Goal: Task Accomplishment & Management: Use online tool/utility

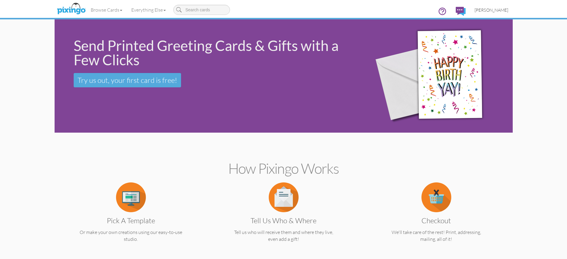
click at [489, 10] on span "[PERSON_NAME]" at bounding box center [491, 9] width 34 height 5
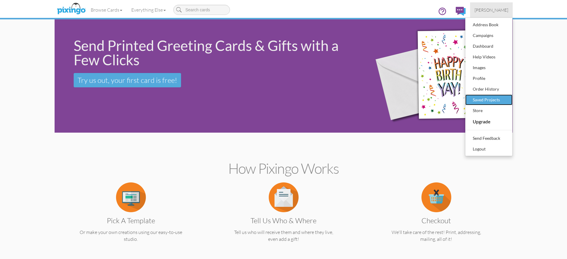
click at [480, 100] on div "Saved Projects" at bounding box center [488, 99] width 35 height 9
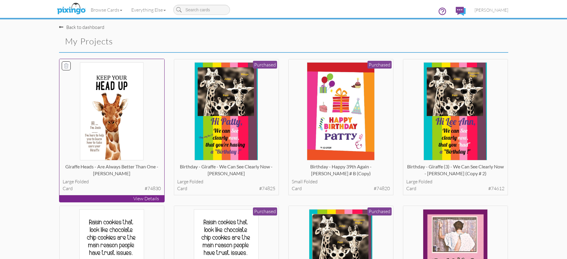
click at [123, 200] on p "View Details" at bounding box center [111, 198] width 105 height 7
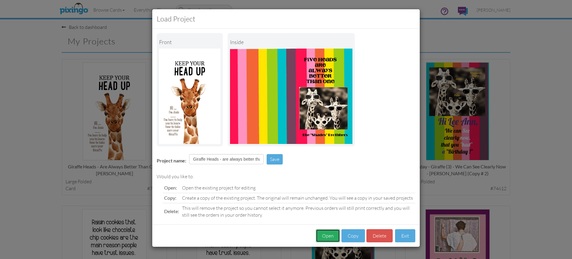
click at [327, 237] on button "Open" at bounding box center [328, 235] width 24 height 13
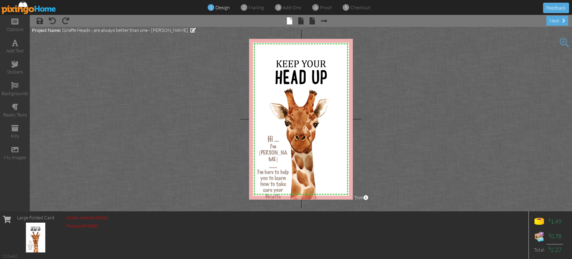
click at [564, 42] on span at bounding box center [565, 43] width 10 height 10
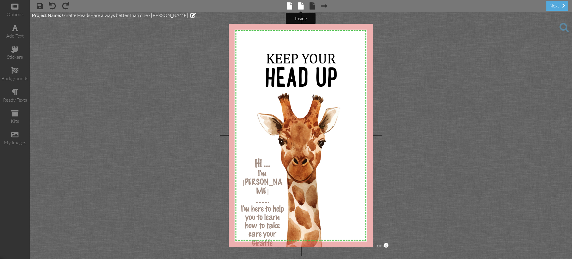
click at [300, 5] on span at bounding box center [300, 5] width 5 height 7
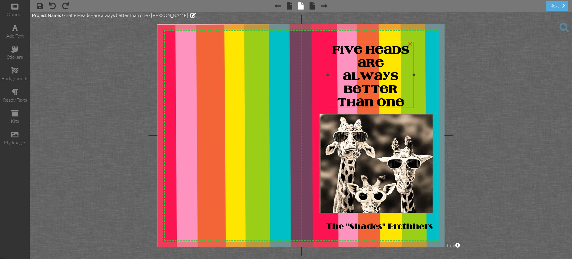
click at [365, 49] on span "FIVE HEADS ARE ALWAYS BETTER THAN ONE" at bounding box center [371, 77] width 77 height 64
click at [363, 47] on span "FIVE HEADS ARE ALWAYS BETTER THAN ONE" at bounding box center [371, 77] width 77 height 64
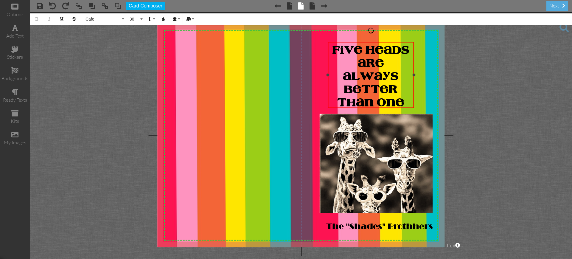
click at [363, 47] on span "FIVE HEADS ARE ALWAYS BETTER THAN ONE" at bounding box center [371, 77] width 77 height 64
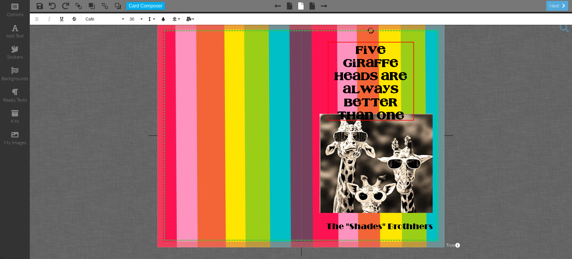
click at [469, 93] on project-studio-wrapper "X X X X X X X X X X X X X X X X X X X X X X X X X X X X X X X X X X X X X X X X…" at bounding box center [301, 135] width 543 height 247
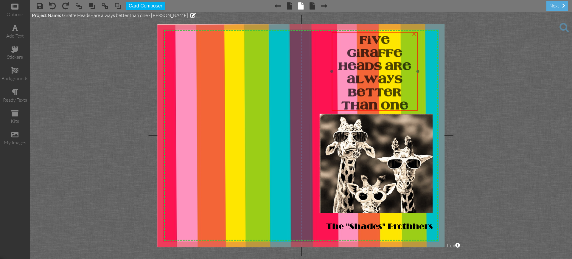
drag, startPoint x: 353, startPoint y: 41, endPoint x: 357, endPoint y: 32, distance: 10.6
click at [357, 32] on div "FIVE GIRAFFE HEADS ARE ALWAYS BETTER THAN ONE" at bounding box center [375, 73] width 86 height 82
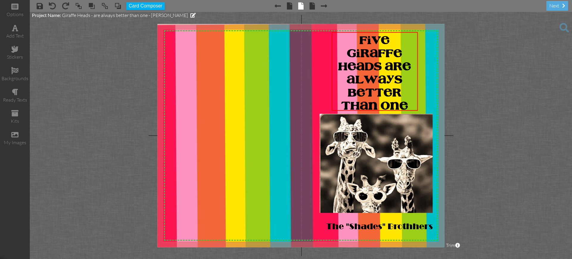
click at [476, 74] on project-studio-wrapper "X X X X X X X X X X X X X X X X X X X X X X X X X X X X X X X X X X X X X X X X…" at bounding box center [301, 135] width 543 height 247
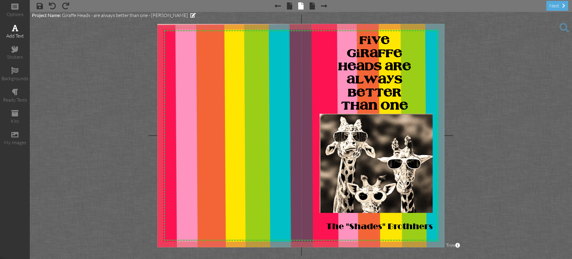
click at [12, 29] on span at bounding box center [15, 27] width 6 height 7
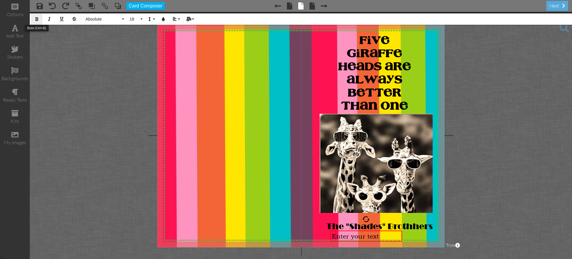
click at [36, 19] on icon "button" at bounding box center [37, 19] width 4 height 4
click at [162, 19] on icon "button" at bounding box center [163, 19] width 4 height 4
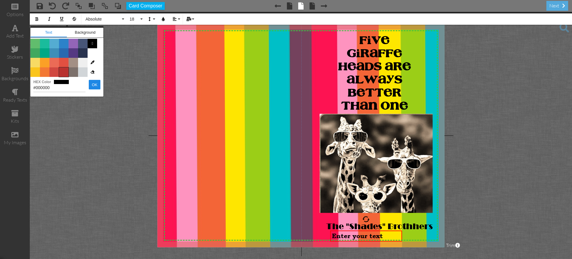
click at [63, 71] on span "Color #B8312F" at bounding box center [64, 72] width 10 height 10
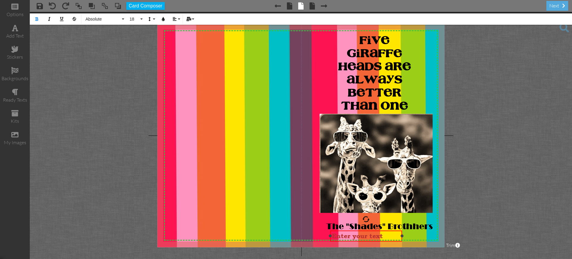
click at [384, 234] on div "Enter your text" at bounding box center [366, 235] width 68 height 7
click at [382, 235] on span "Enter your text" at bounding box center [357, 235] width 51 height 7
click at [384, 235] on div "Enter your text" at bounding box center [366, 235] width 68 height 7
click at [340, 236] on span "En5." at bounding box center [339, 235] width 15 height 7
drag, startPoint x: 402, startPoint y: 237, endPoint x: 340, endPoint y: 238, distance: 62.0
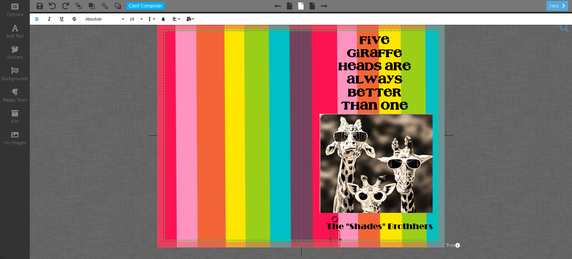
click at [340, 238] on div at bounding box center [340, 239] width 3 height 3
drag, startPoint x: 337, startPoint y: 235, endPoint x: 408, endPoint y: 129, distance: 127.6
click at [408, 129] on div "X X X X X X X X X X X X X X X X X X X X X X X X X X X X X X X X X X X X X X X X…" at bounding box center [301, 135] width 287 height 223
drag, startPoint x: 339, startPoint y: 235, endPoint x: 424, endPoint y: 143, distance: 125.1
click at [424, 143] on div "5 ​ ​ ." at bounding box center [420, 148] width 10 height 18
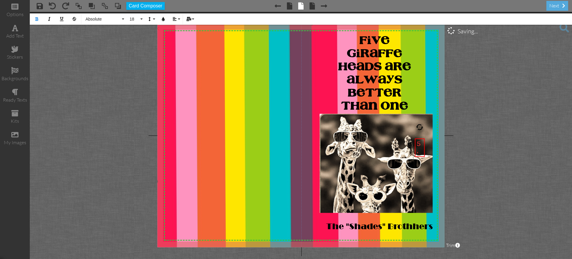
click at [451, 155] on project-studio-wrapper "X X X X X X X X X X X X X X X X X X X X X X X X X X X X X X X X X X X X X X X X…" at bounding box center [301, 135] width 543 height 247
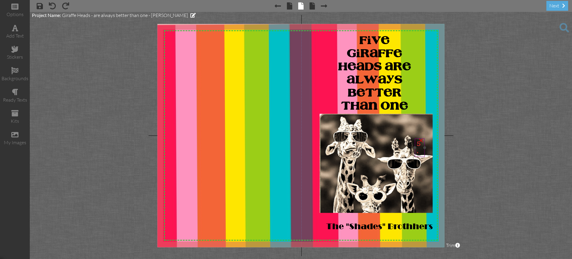
click at [420, 142] on div "×" at bounding box center [421, 140] width 10 height 10
click at [420, 142] on img at bounding box center [377, 163] width 114 height 99
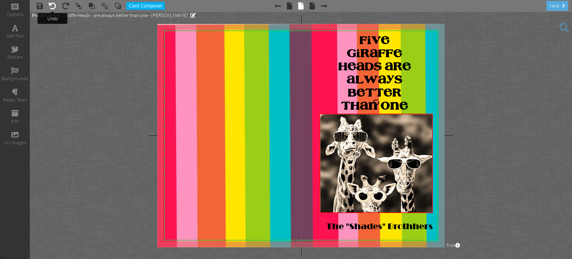
click at [54, 5] on span at bounding box center [52, 5] width 7 height 7
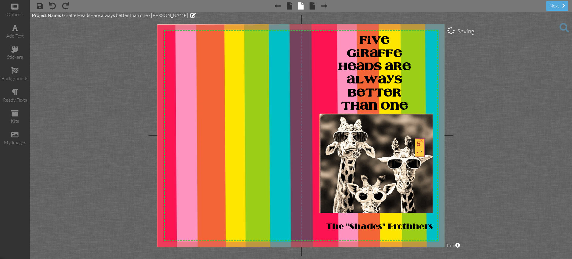
click at [421, 152] on div "5." at bounding box center [420, 147] width 6 height 14
click at [563, 25] on span at bounding box center [565, 28] width 10 height 10
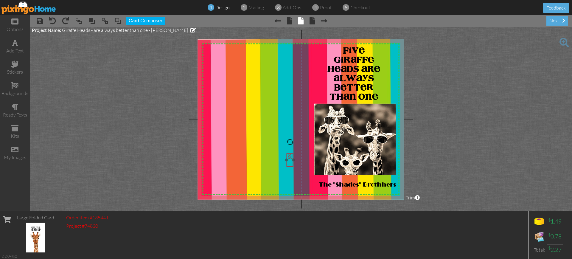
drag, startPoint x: 388, startPoint y: 128, endPoint x: 287, endPoint y: 162, distance: 106.1
click at [288, 160] on div "5." at bounding box center [290, 157] width 4 height 5
click at [287, 161] on div "5." at bounding box center [286, 158] width 4 height 5
drag, startPoint x: 289, startPoint y: 161, endPoint x: 294, endPoint y: 159, distance: 5.3
click at [294, 159] on div at bounding box center [294, 158] width 3 height 3
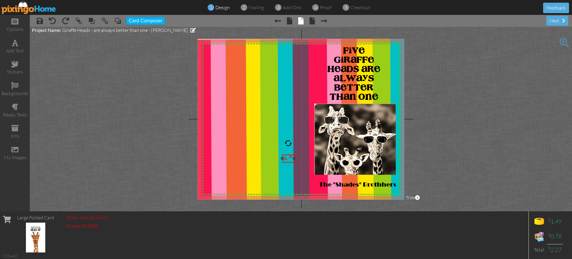
click at [289, 156] on div "×" at bounding box center [291, 156] width 10 height 10
click at [289, 156] on img at bounding box center [309, 151] width 227 height 227
click at [54, 21] on span at bounding box center [52, 20] width 7 height 7
drag, startPoint x: 289, startPoint y: 158, endPoint x: 158, endPoint y: 156, distance: 131.2
drag, startPoint x: 292, startPoint y: 153, endPoint x: 263, endPoint y: 158, distance: 29.6
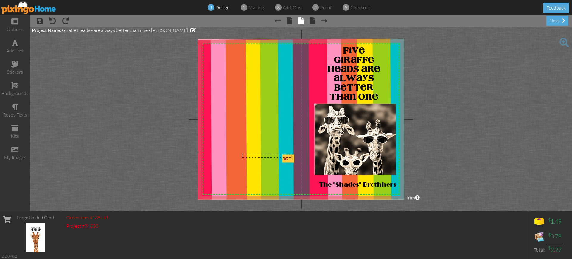
click at [262, 158] on div "X X X X X X X X X X X X X X X X X X X X X X X X X X X X X X X X X X X X X X X X…" at bounding box center [301, 119] width 207 height 161
drag, startPoint x: 288, startPoint y: 157, endPoint x: 226, endPoint y: 150, distance: 62.7
click at [294, 152] on img at bounding box center [309, 151] width 227 height 227
click at [291, 160] on div "5." at bounding box center [289, 158] width 10 height 5
drag, startPoint x: 289, startPoint y: 157, endPoint x: 233, endPoint y: 153, distance: 55.9
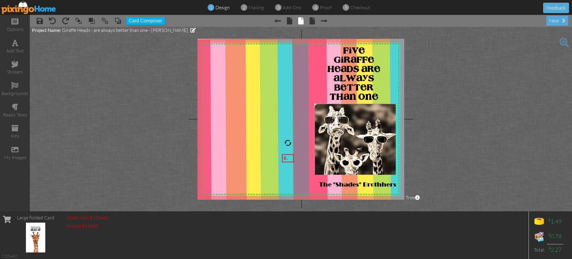
click at [284, 152] on img at bounding box center [309, 151] width 227 height 227
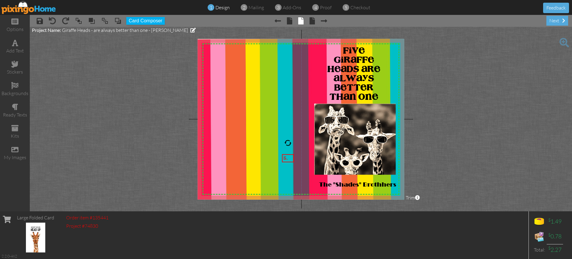
click at [35, 8] on img at bounding box center [28, 7] width 55 height 13
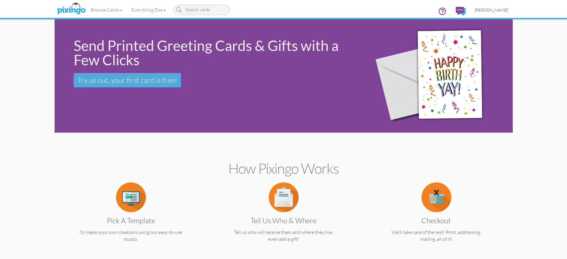
click at [478, 10] on span "[PERSON_NAME]" at bounding box center [491, 9] width 34 height 5
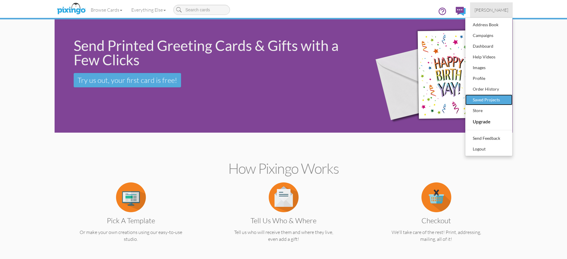
click at [485, 98] on div "Saved Projects" at bounding box center [488, 99] width 35 height 9
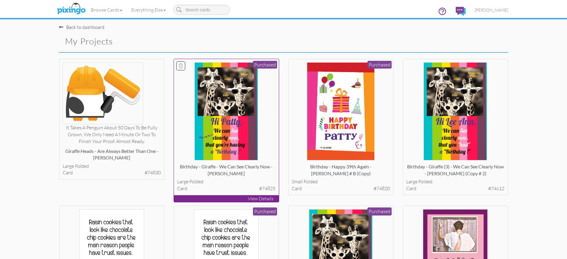
click at [226, 197] on p "View Details" at bounding box center [226, 198] width 105 height 7
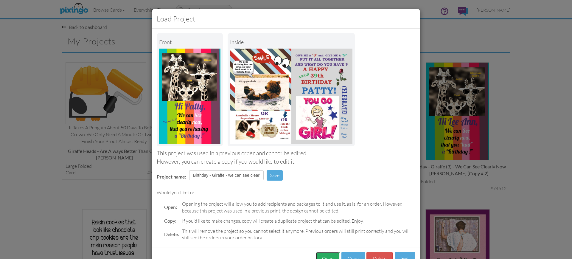
click at [320, 255] on button "Open" at bounding box center [328, 258] width 24 height 13
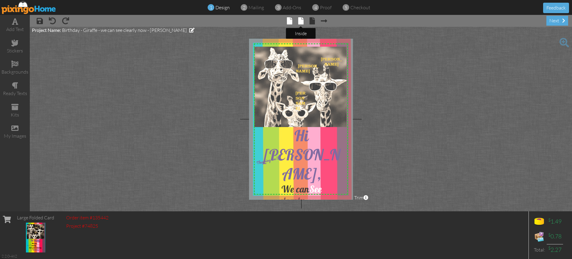
click at [302, 19] on span at bounding box center [300, 20] width 5 height 7
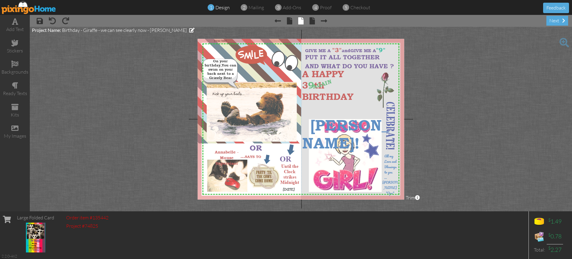
click at [34, 9] on img at bounding box center [28, 7] width 55 height 13
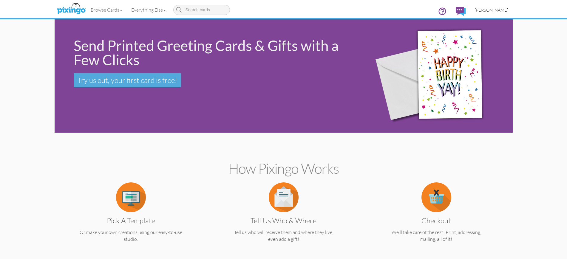
click at [484, 8] on span "[PERSON_NAME]" at bounding box center [491, 9] width 34 height 5
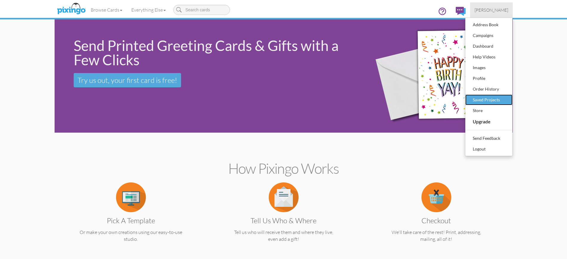
click at [478, 99] on div "Saved Projects" at bounding box center [488, 99] width 35 height 9
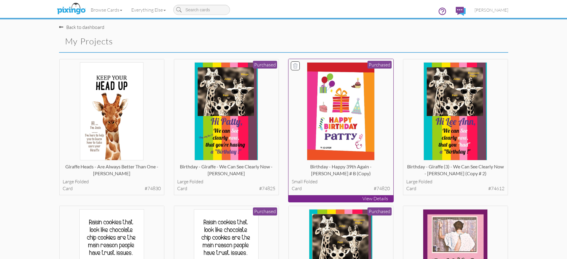
click at [342, 197] on p "View Details" at bounding box center [340, 198] width 105 height 7
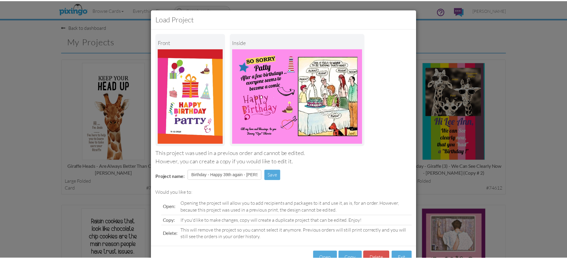
scroll to position [20, 0]
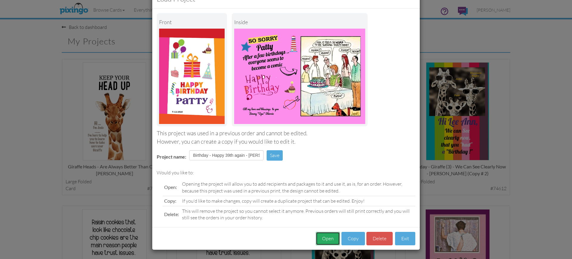
click at [325, 238] on button "Open" at bounding box center [328, 238] width 24 height 13
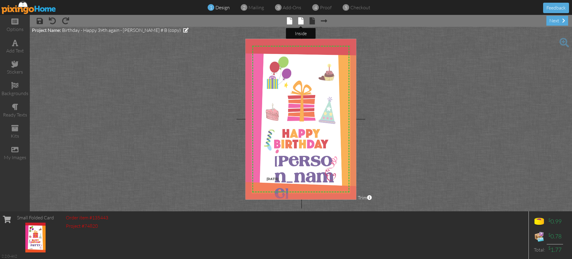
click at [302, 21] on span at bounding box center [300, 20] width 5 height 7
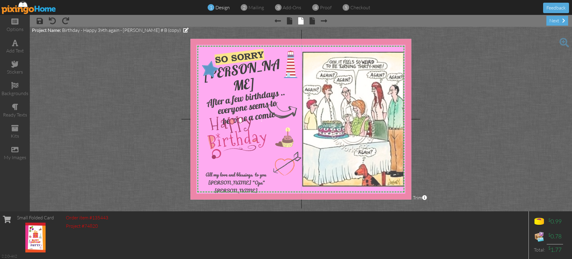
click at [564, 42] on span at bounding box center [565, 43] width 10 height 10
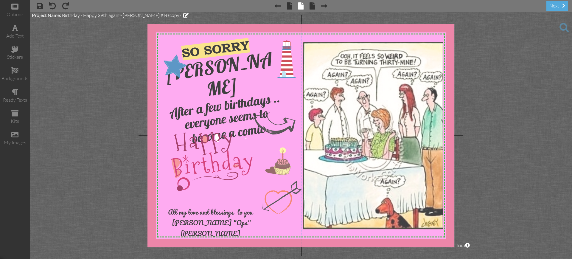
click at [565, 26] on span at bounding box center [565, 28] width 10 height 10
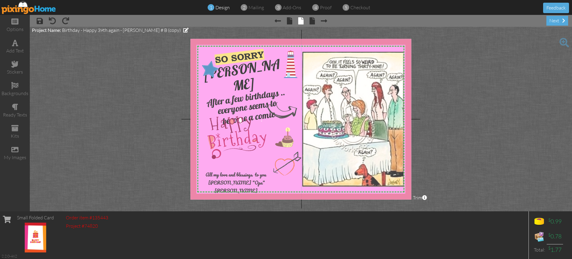
click at [31, 10] on img at bounding box center [28, 7] width 55 height 13
